Goal: Transaction & Acquisition: Book appointment/travel/reservation

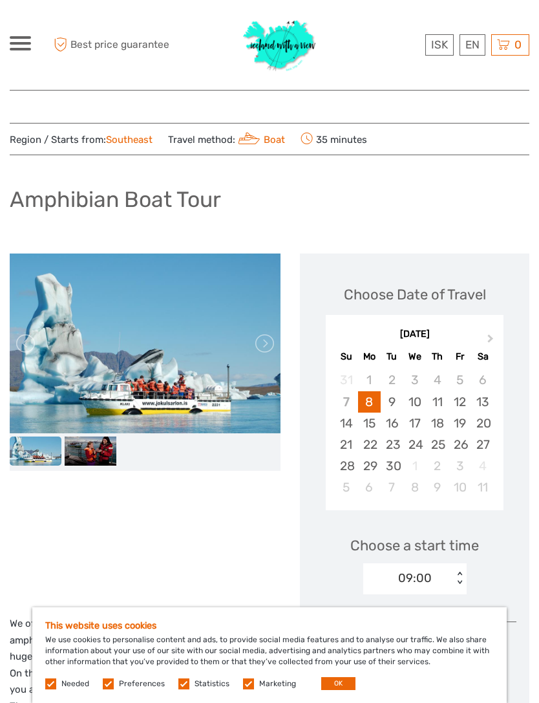
click at [343, 681] on button "OK" at bounding box center [338, 683] width 34 height 13
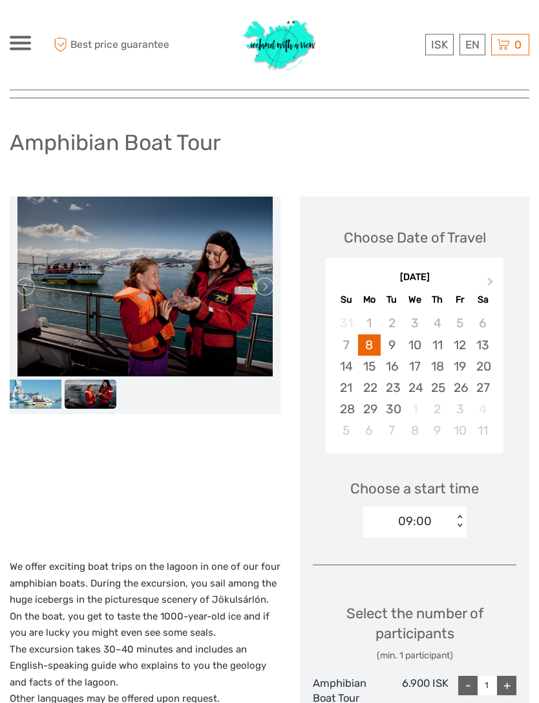
scroll to position [45, 0]
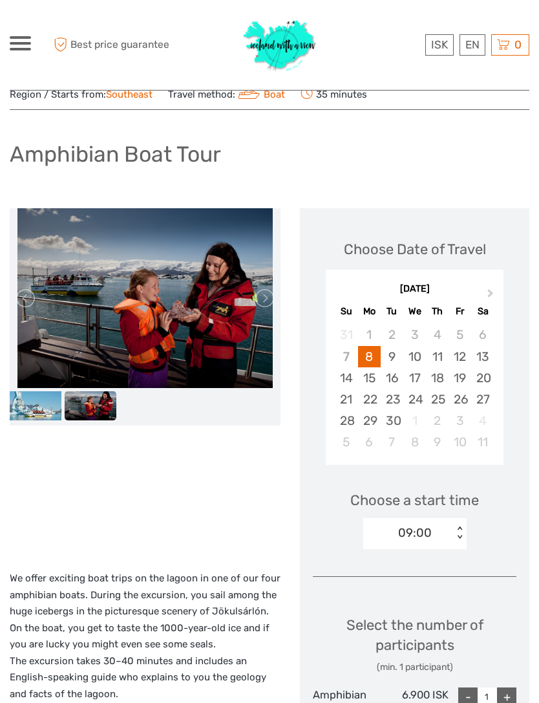
click at [486, 286] on button "Next Month" at bounding box center [492, 296] width 21 height 21
click at [487, 279] on div "October 2025 Su Mo Tu We Th Fr Sa" at bounding box center [415, 298] width 178 height 43
click at [479, 283] on div "October 2025" at bounding box center [415, 290] width 178 height 14
click at [486, 286] on button "Next Month" at bounding box center [492, 296] width 21 height 21
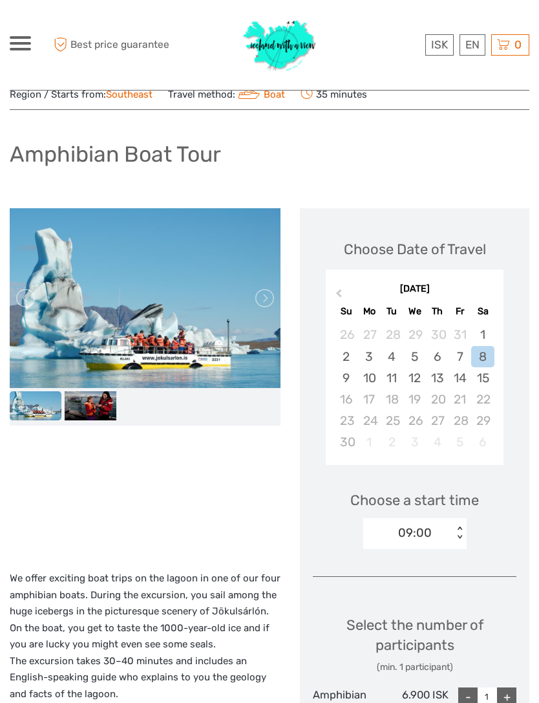
click at [439, 353] on div "6" at bounding box center [437, 356] width 23 height 21
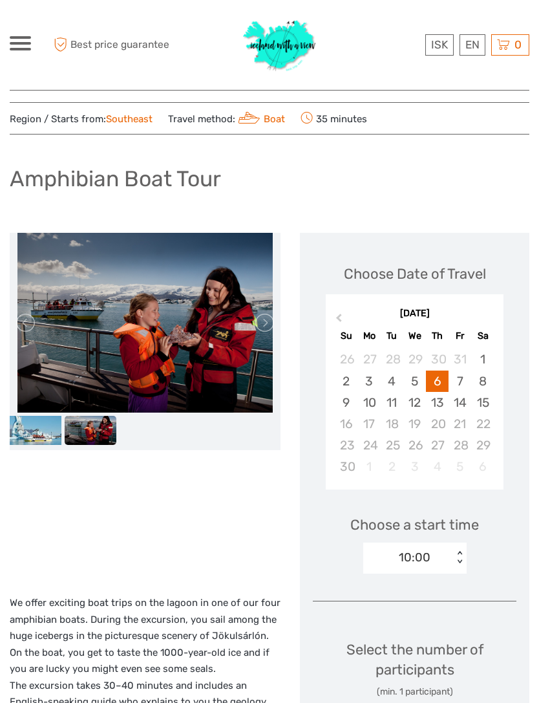
scroll to position [0, 0]
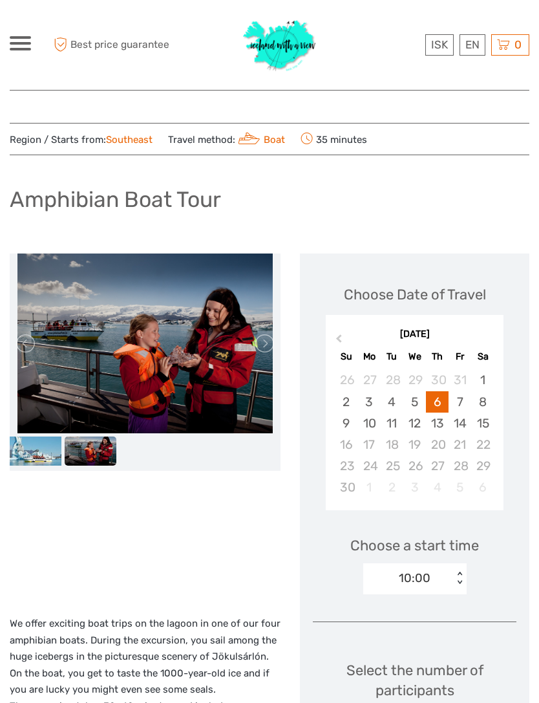
click at [22, 44] on span at bounding box center [20, 43] width 21 height 3
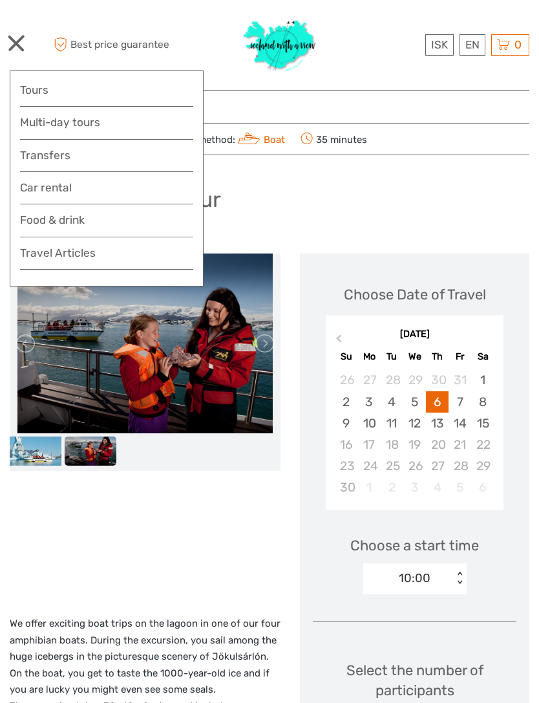
click at [34, 87] on link "Tours" at bounding box center [106, 90] width 173 height 19
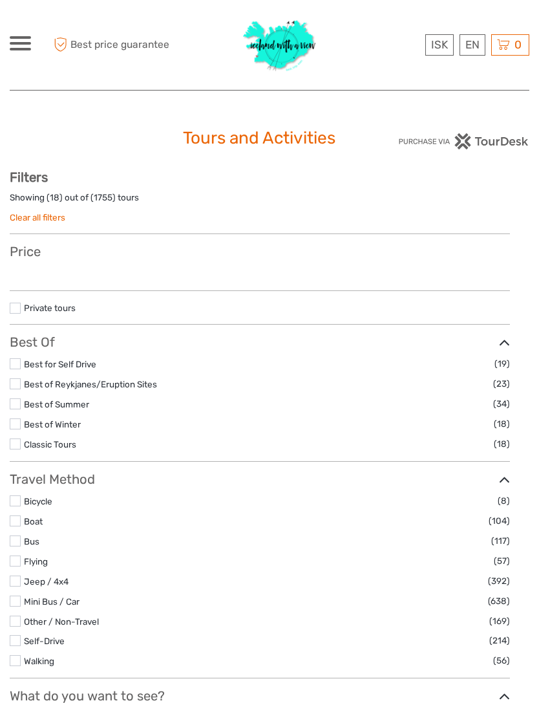
select select
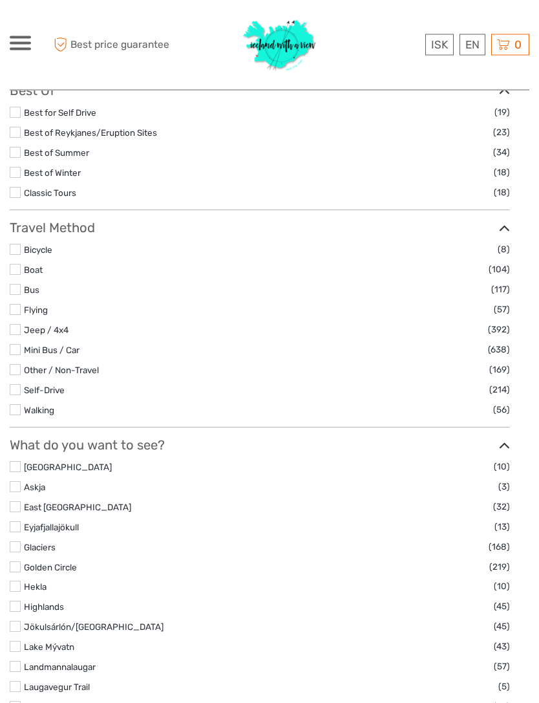
scroll to position [261, 0]
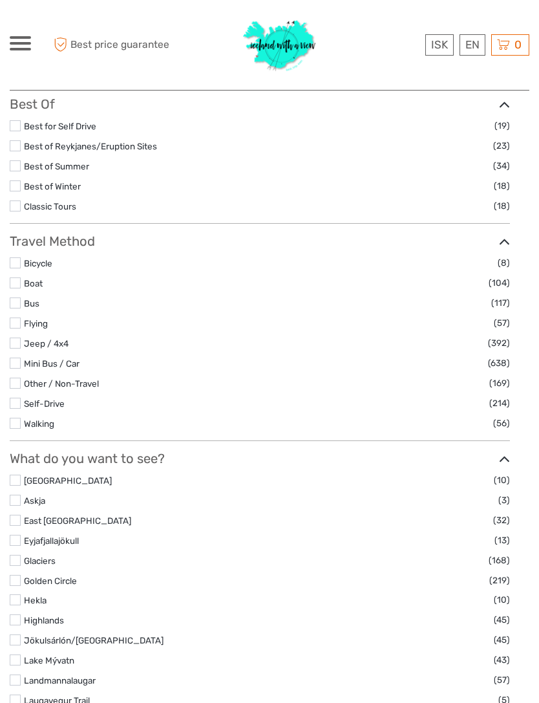
scroll to position [257, 0]
